Goal: Connect with others: Connect with others

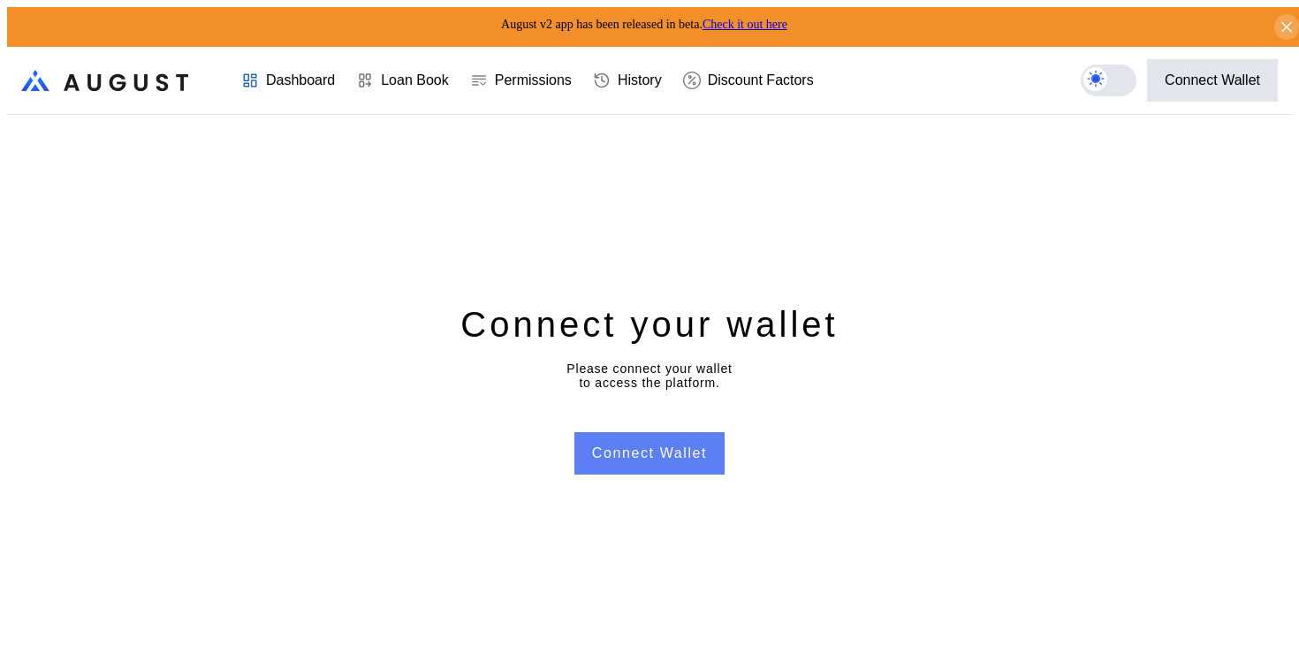
click at [674, 450] on button "Connect Wallet" at bounding box center [649, 453] width 150 height 42
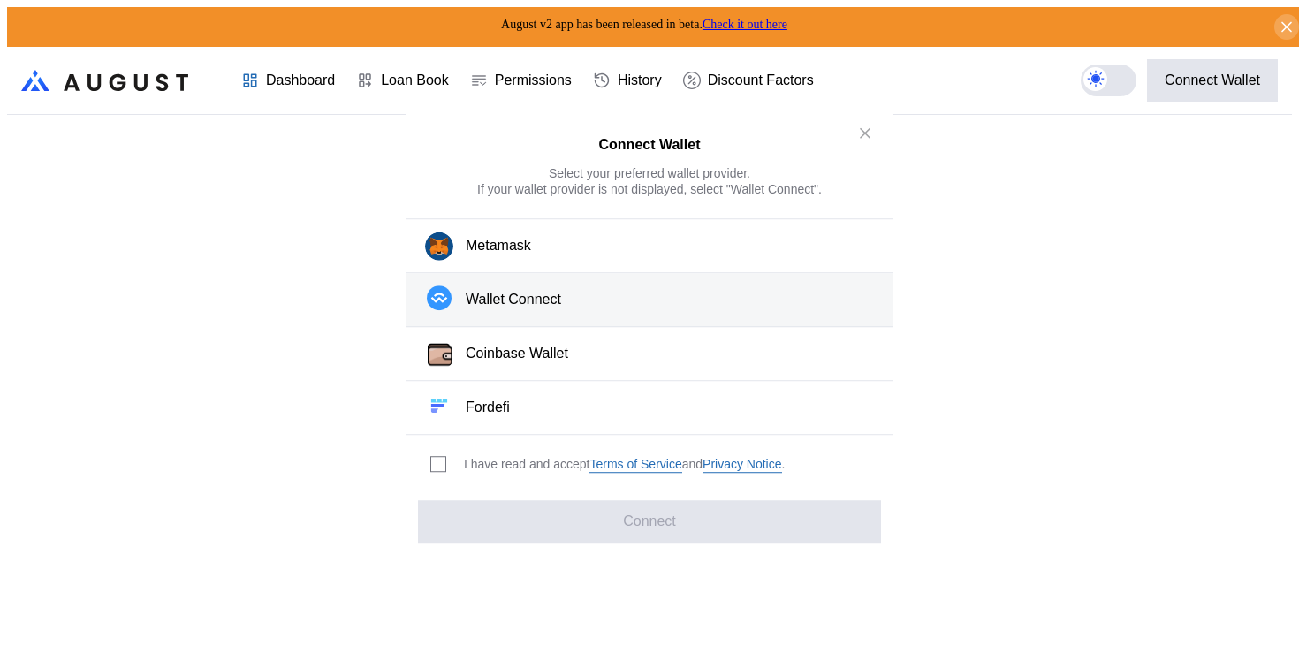
click at [583, 292] on button "Wallet Connect" at bounding box center [649, 300] width 488 height 54
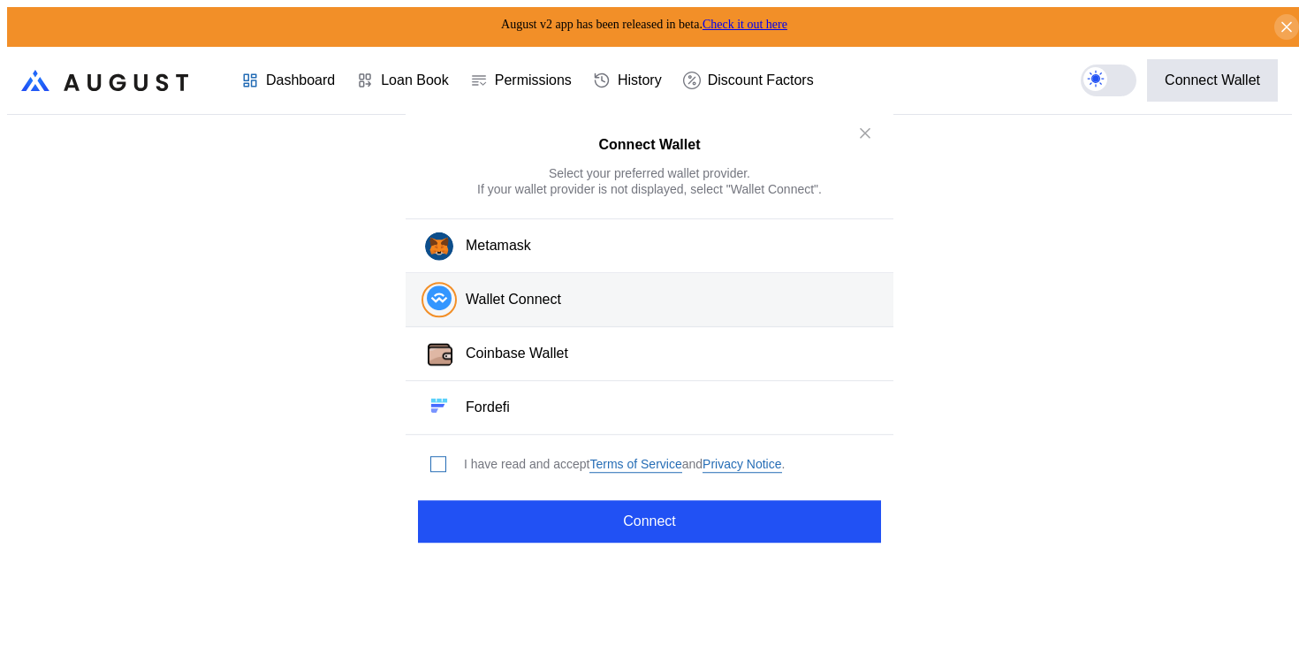
click at [432, 457] on span "modal" at bounding box center [438, 464] width 14 height 14
click at [511, 491] on div "Connect Wallet Select your preferred wallet provider. If your wallet provider i…" at bounding box center [649, 326] width 488 height 445
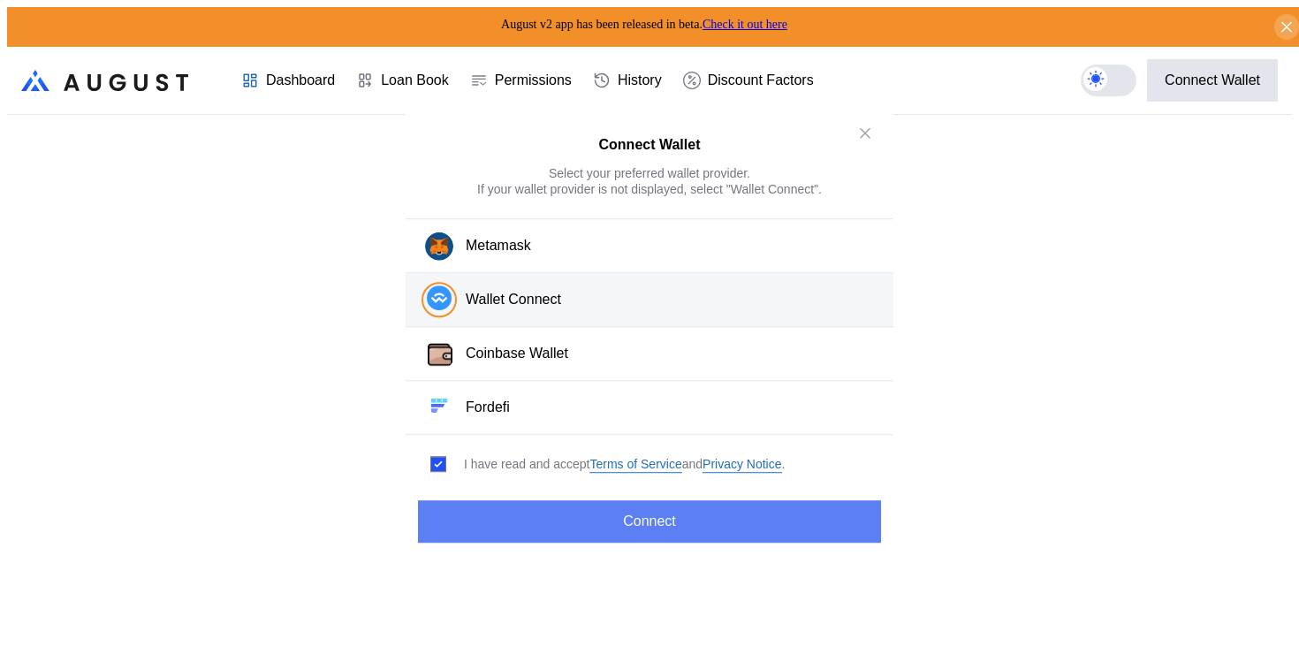
click at [517, 505] on button "Connect" at bounding box center [649, 521] width 463 height 42
click at [485, 505] on button "Connect" at bounding box center [649, 521] width 463 height 42
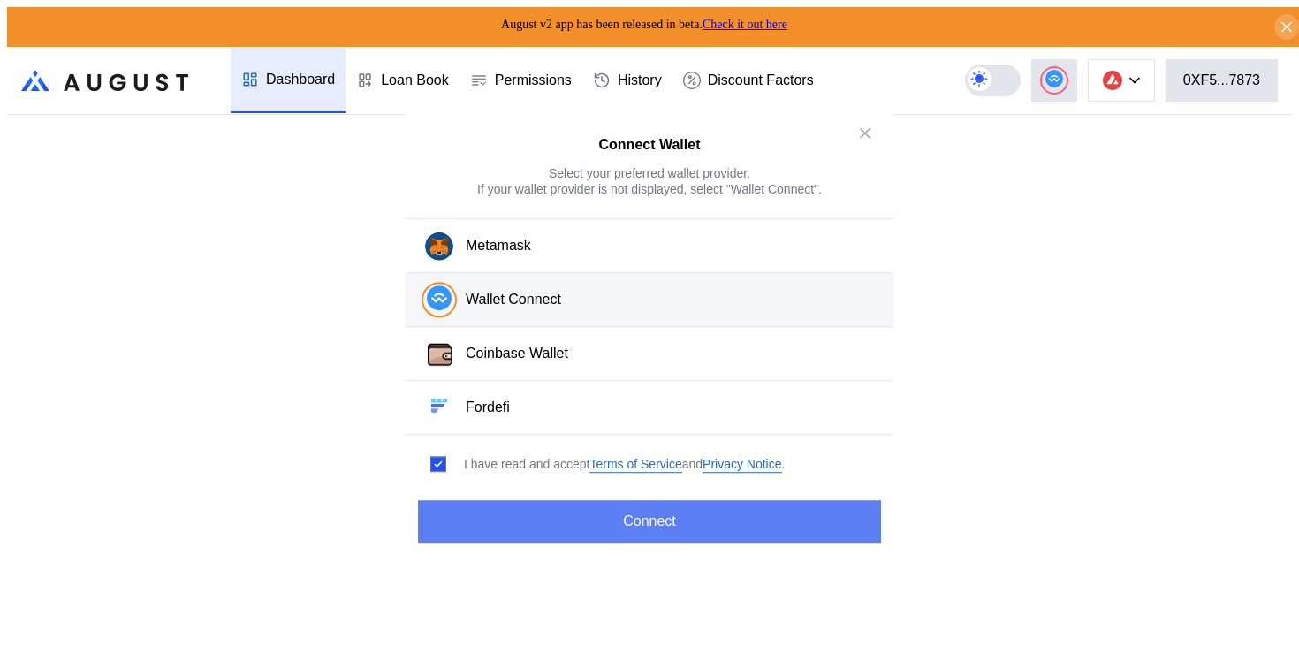
click at [562, 519] on button "Connect" at bounding box center [649, 521] width 463 height 42
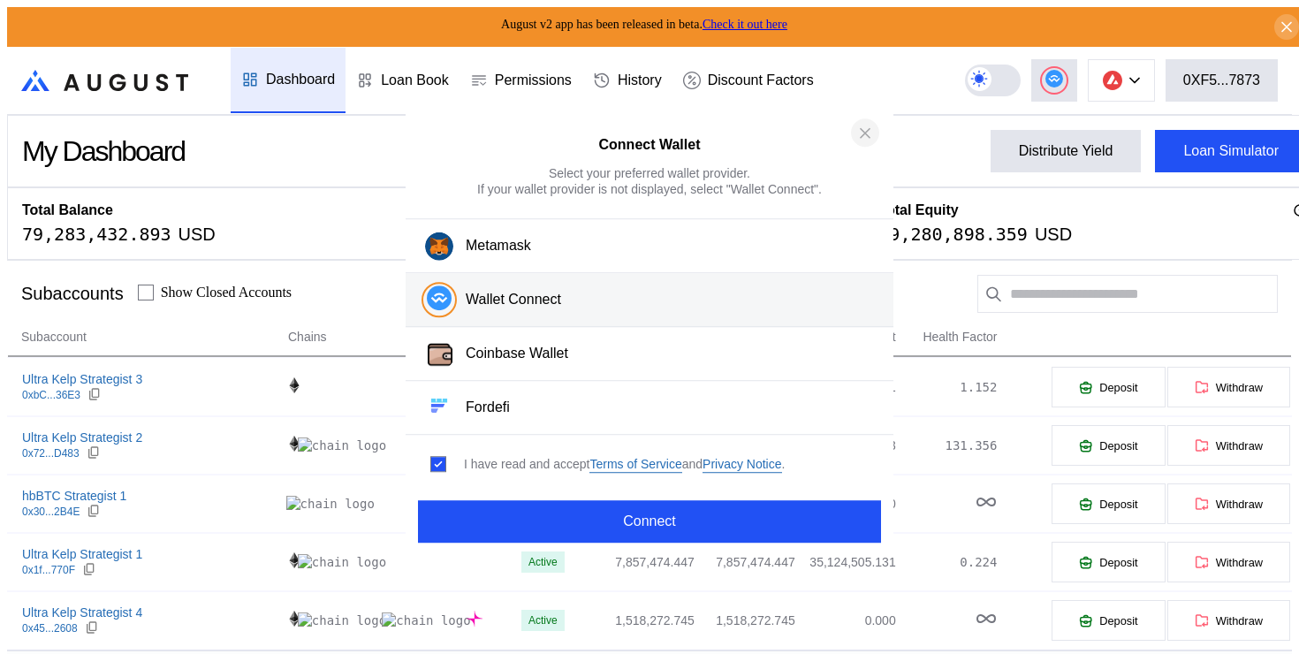
click at [862, 129] on icon "close modal" at bounding box center [865, 133] width 18 height 19
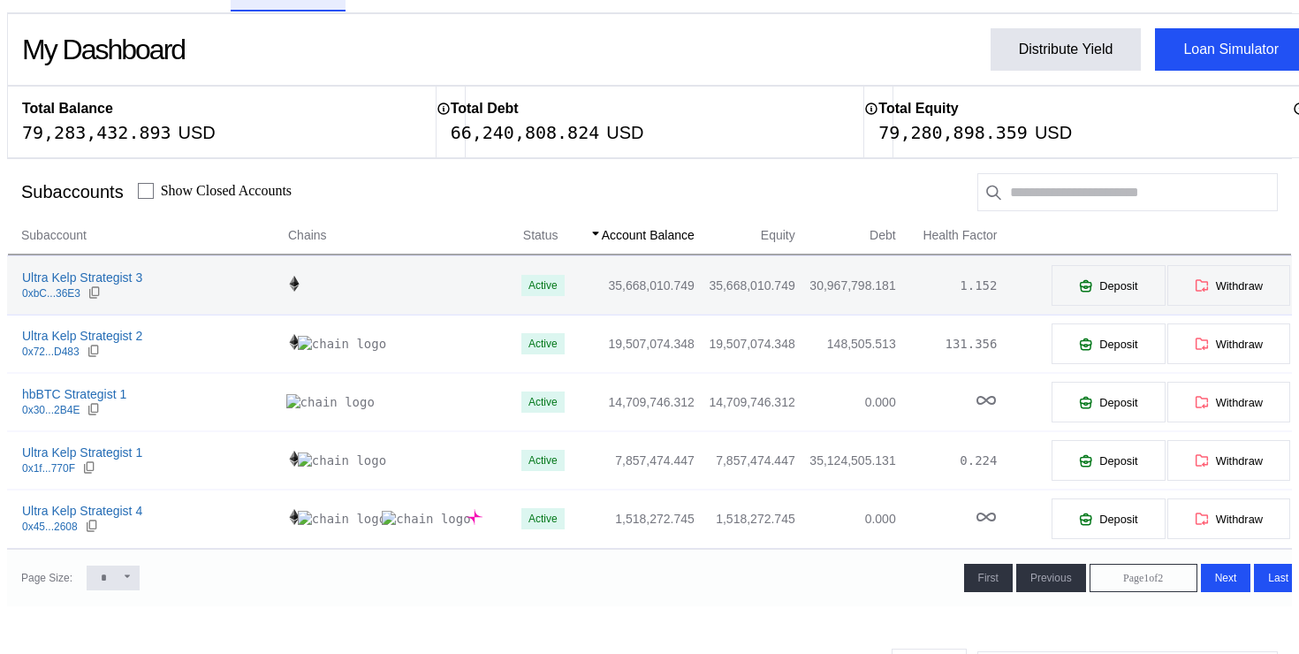
scroll to position [126, 0]
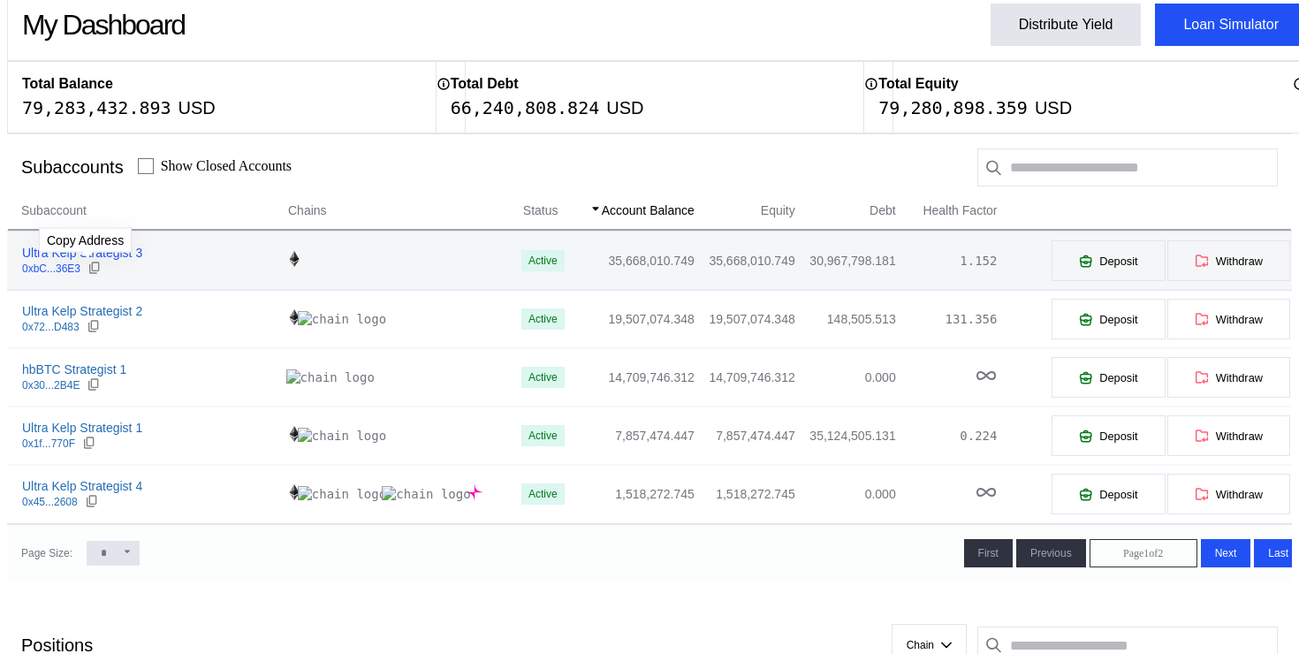
click at [88, 270] on div at bounding box center [94, 269] width 14 height 16
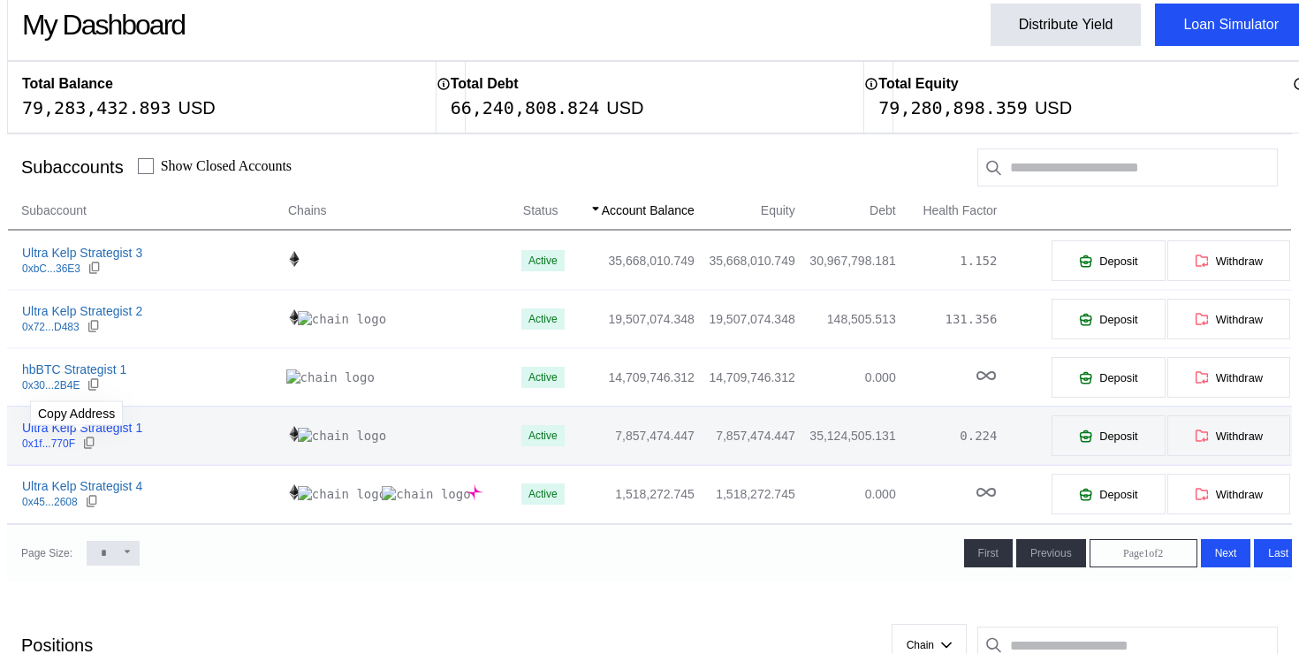
click at [82, 445] on div at bounding box center [89, 443] width 14 height 16
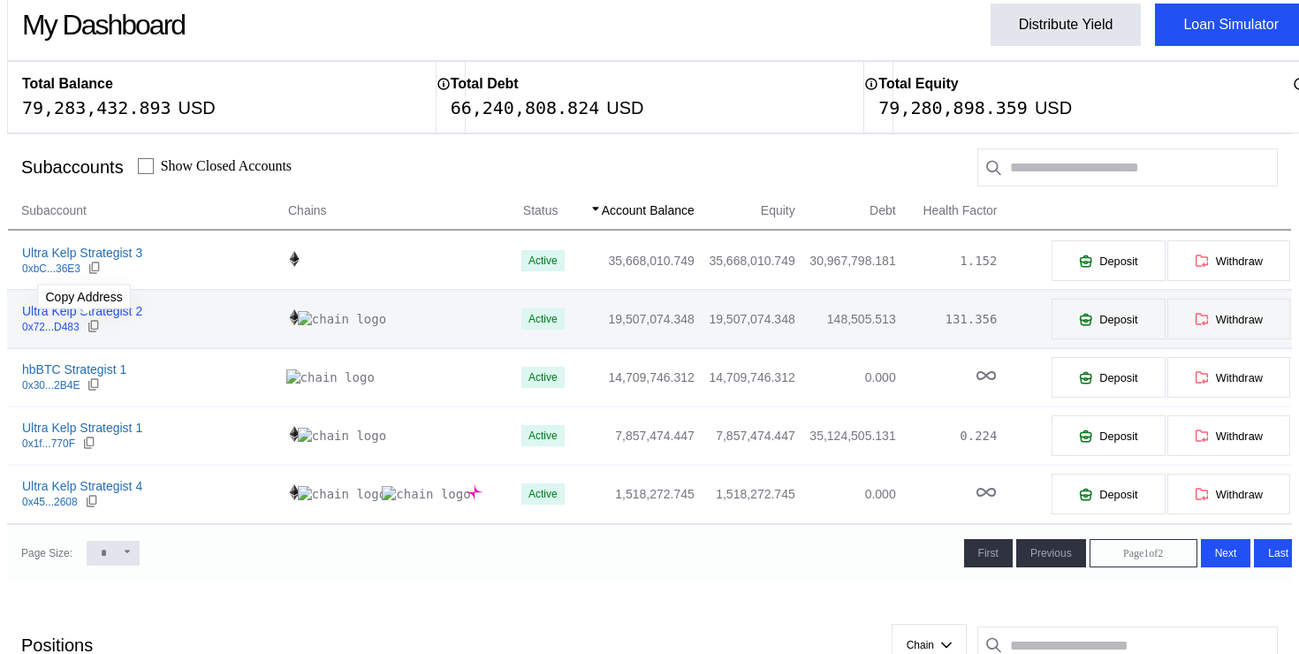
click at [88, 324] on icon at bounding box center [94, 326] width 14 height 14
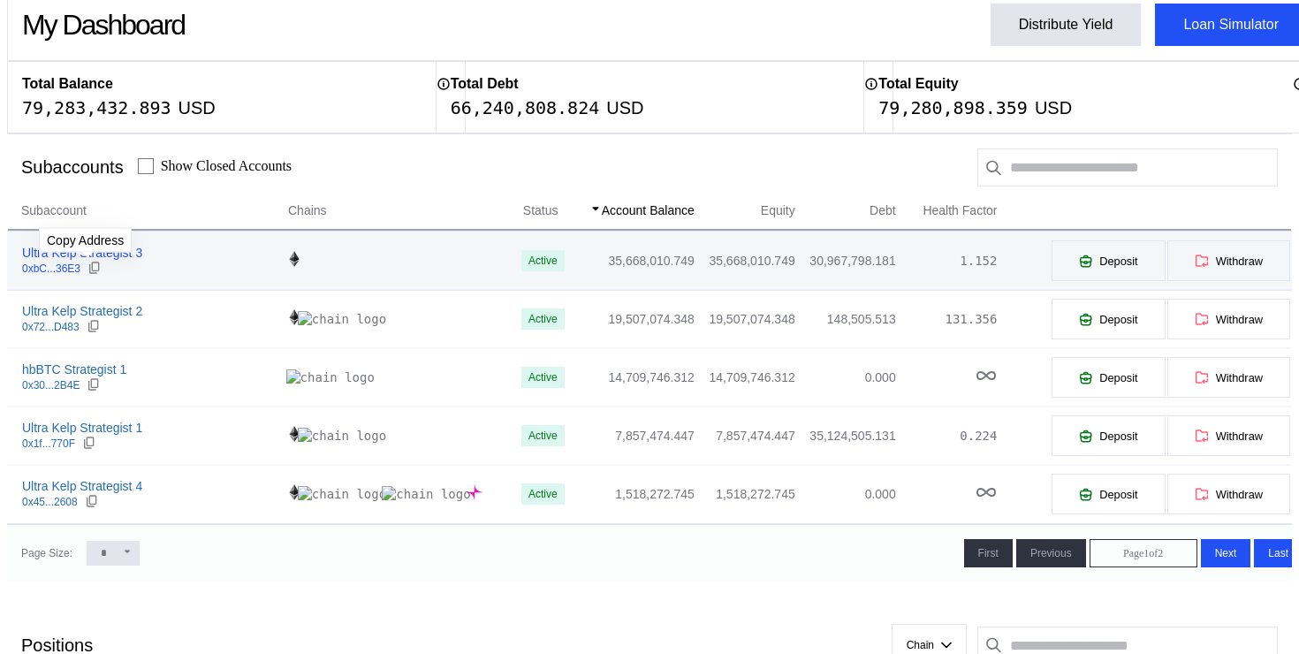
click at [91, 268] on icon at bounding box center [94, 268] width 14 height 14
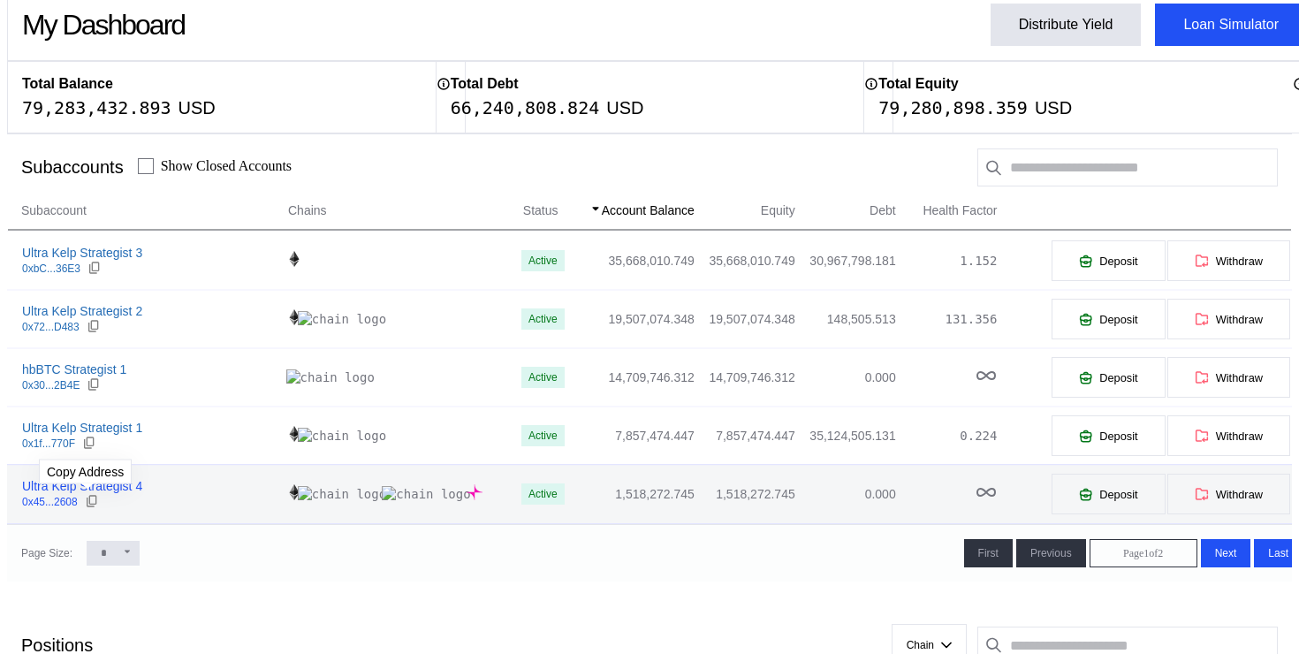
click at [92, 494] on icon at bounding box center [92, 501] width 14 height 14
